Goal: Task Accomplishment & Management: Manage account settings

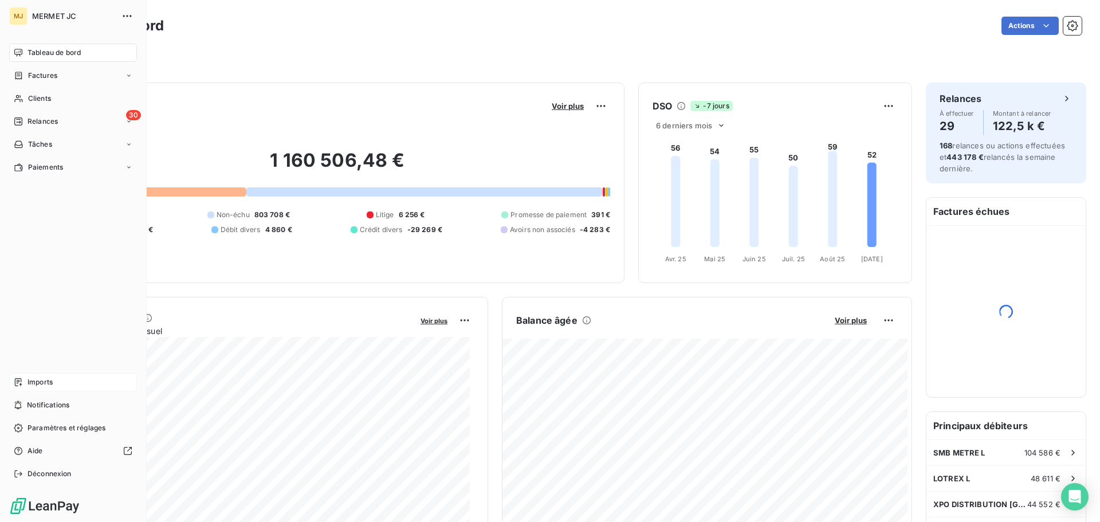
click at [49, 378] on span "Imports" at bounding box center [40, 382] width 25 height 10
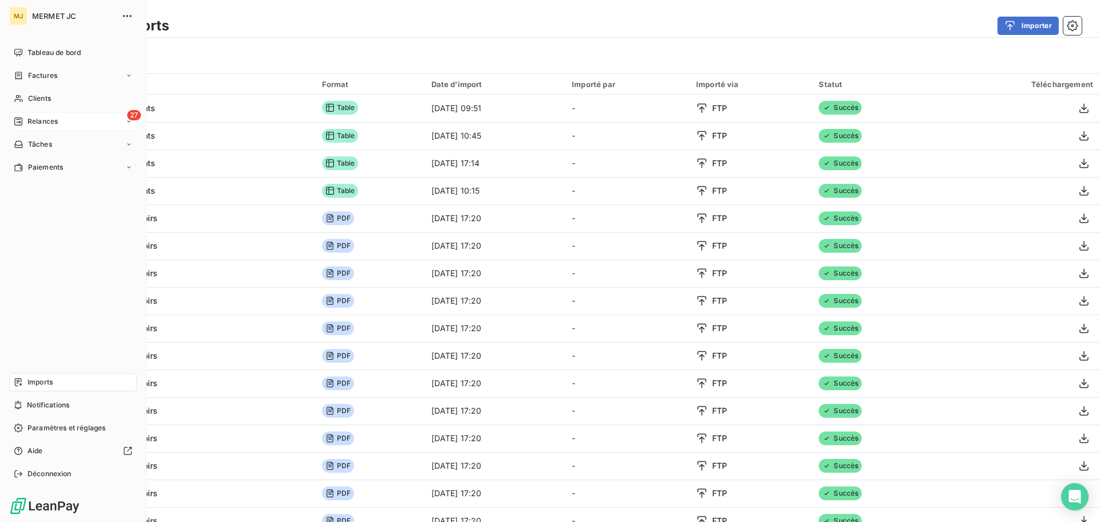
click at [36, 124] on span "Relances" at bounding box center [43, 121] width 30 height 10
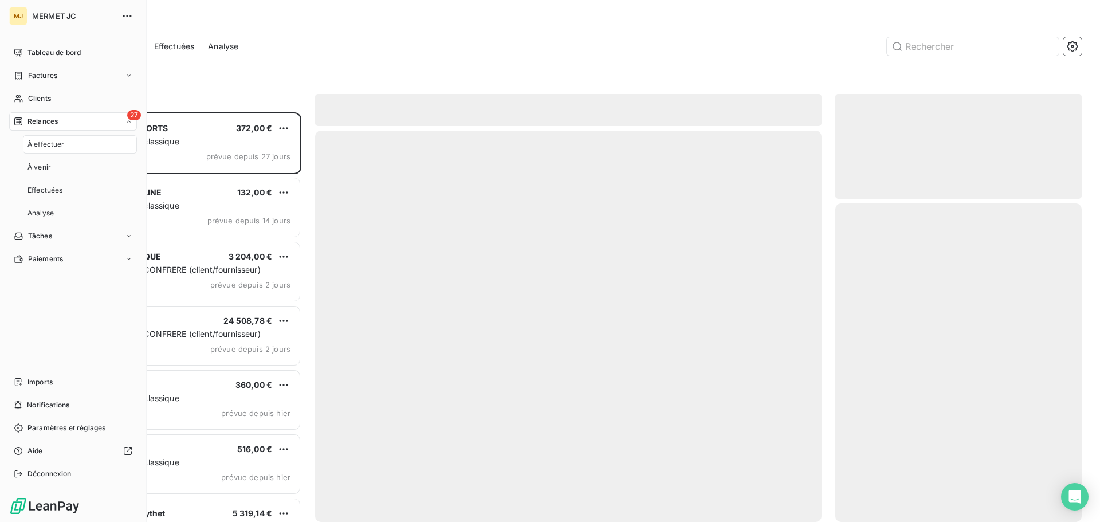
scroll to position [401, 238]
click at [50, 151] on div "À effectuer" at bounding box center [80, 144] width 114 height 18
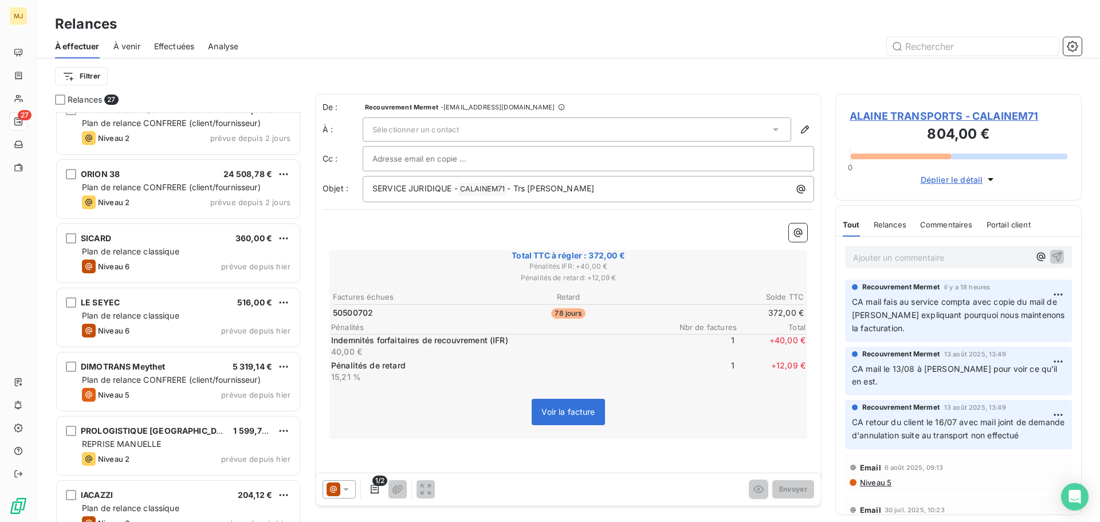
scroll to position [172, 0]
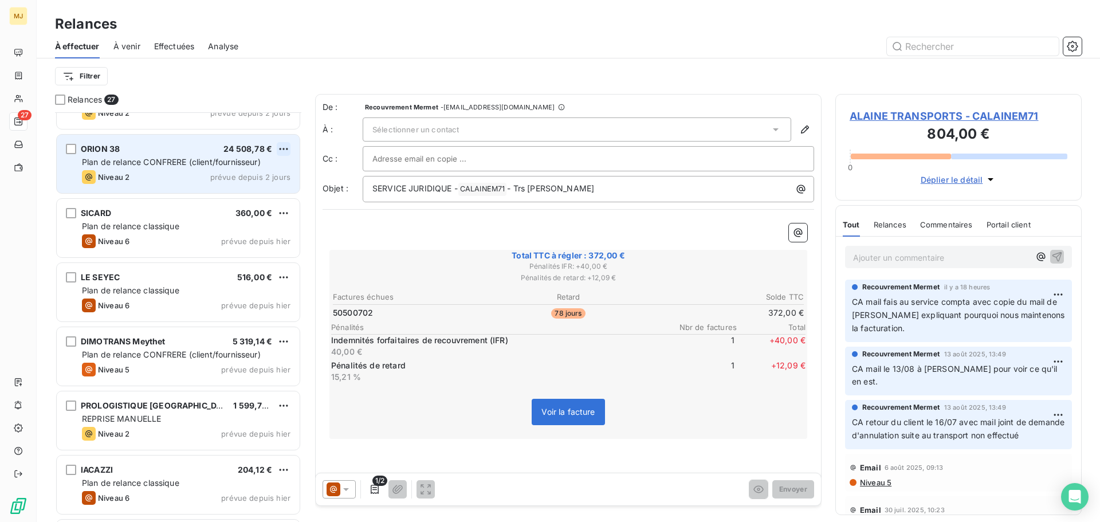
click at [281, 143] on html "MJ 27 Relances À effectuer À venir Effectuées Analyse Filtrer Relances 27 ALTRA…" at bounding box center [550, 261] width 1100 height 522
click at [269, 169] on div "Replanifier cette action" at bounding box center [234, 172] width 103 height 18
select select "8"
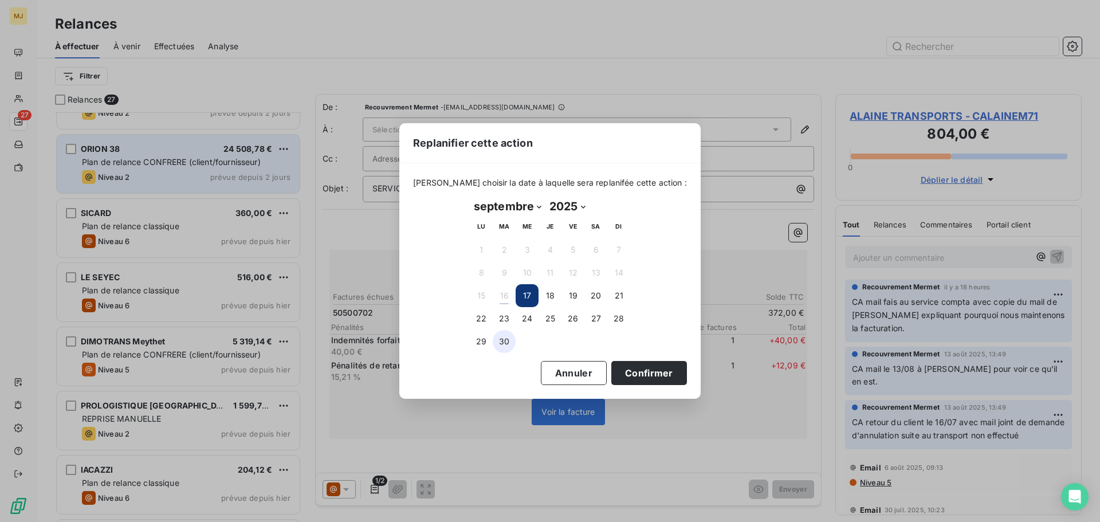
click at [504, 341] on button "30" at bounding box center [504, 341] width 23 height 23
click at [649, 370] on button "Confirmer" at bounding box center [649, 373] width 76 height 24
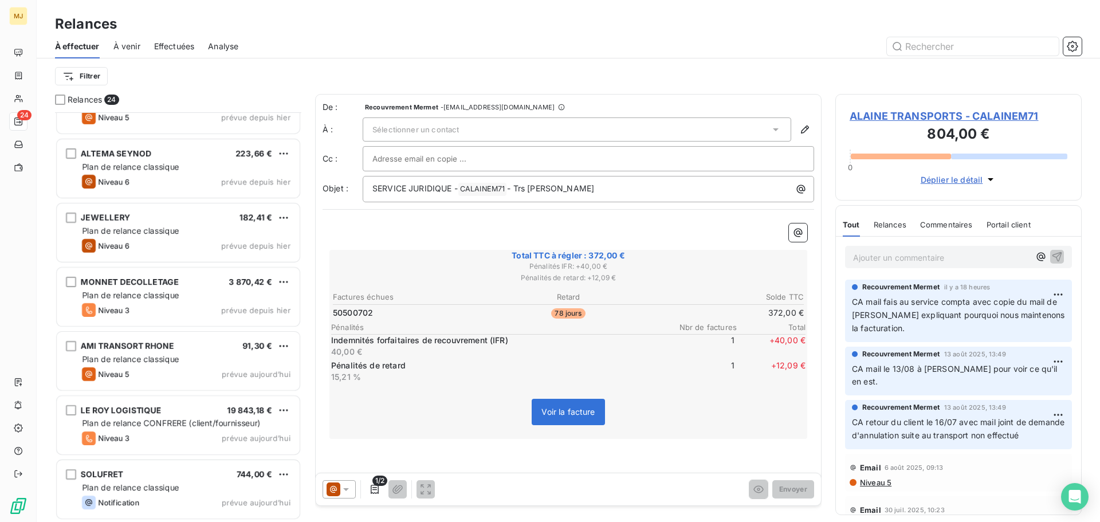
scroll to position [1066, 0]
